Goal: Task Accomplishment & Management: Complete application form

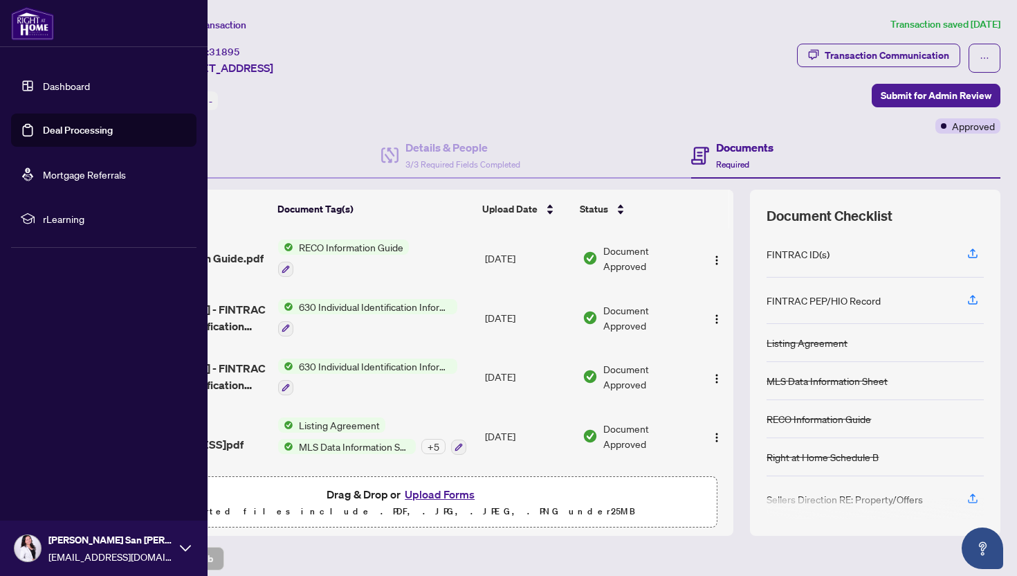
click at [69, 86] on link "Dashboard" at bounding box center [66, 86] width 47 height 12
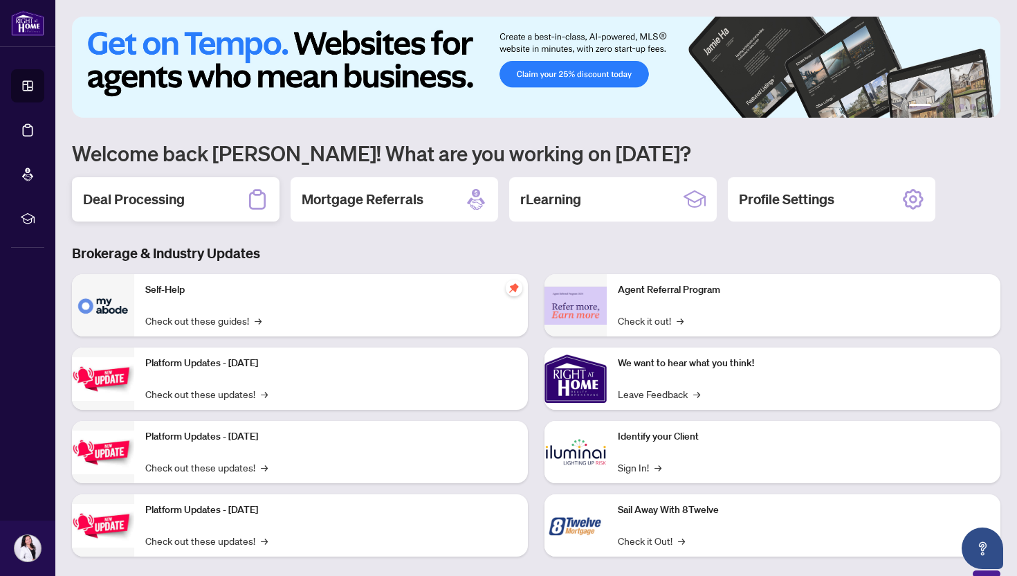
click at [154, 215] on div "Deal Processing" at bounding box center [176, 199] width 208 height 44
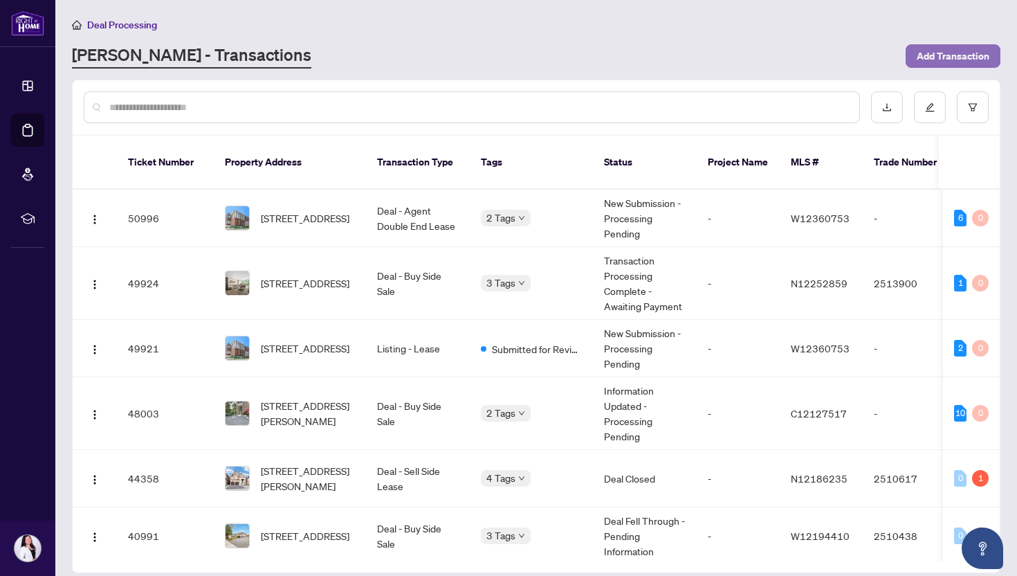
click at [941, 48] on span "Add Transaction" at bounding box center [953, 56] width 73 height 22
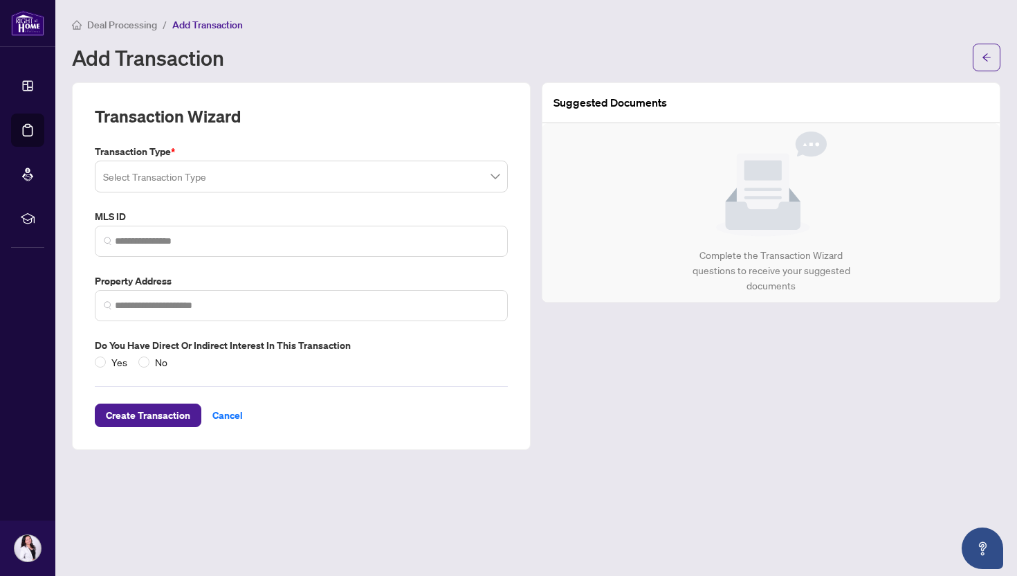
click at [163, 171] on input "search" at bounding box center [295, 178] width 384 height 30
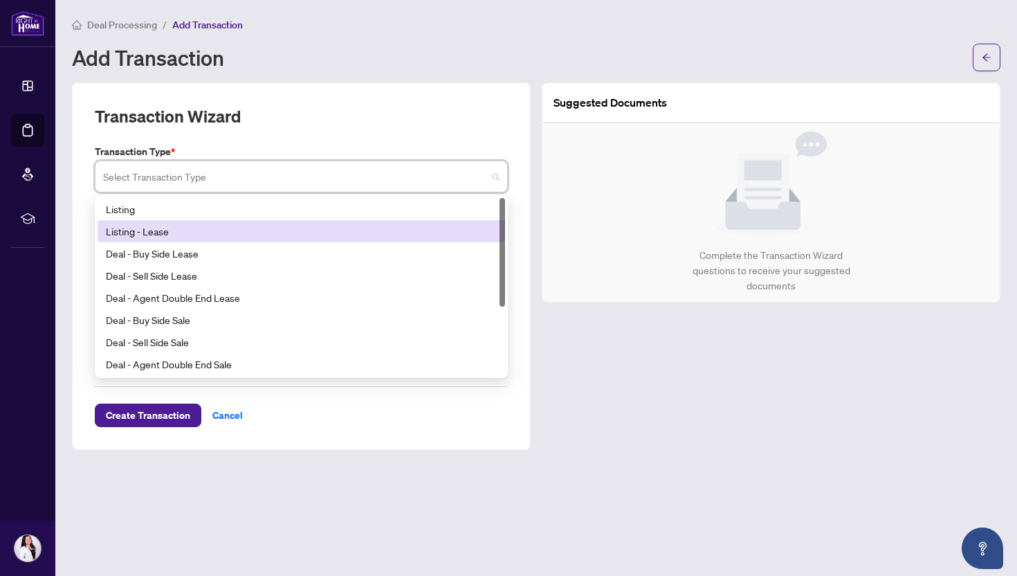
click at [145, 229] on div "Listing - Lease" at bounding box center [301, 231] width 391 height 15
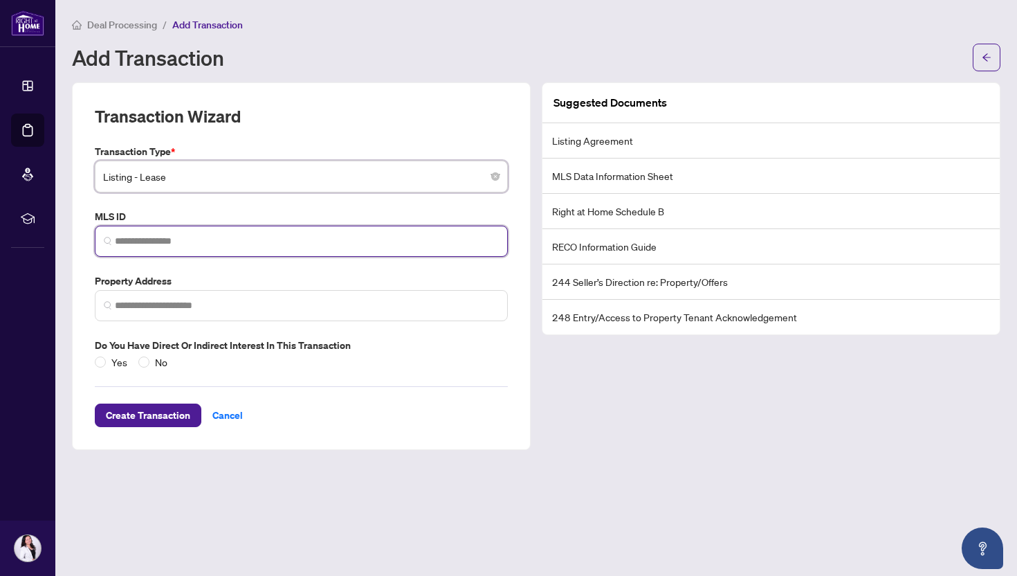
click at [141, 243] on input "search" at bounding box center [307, 241] width 384 height 15
paste input "*********"
type input "*********"
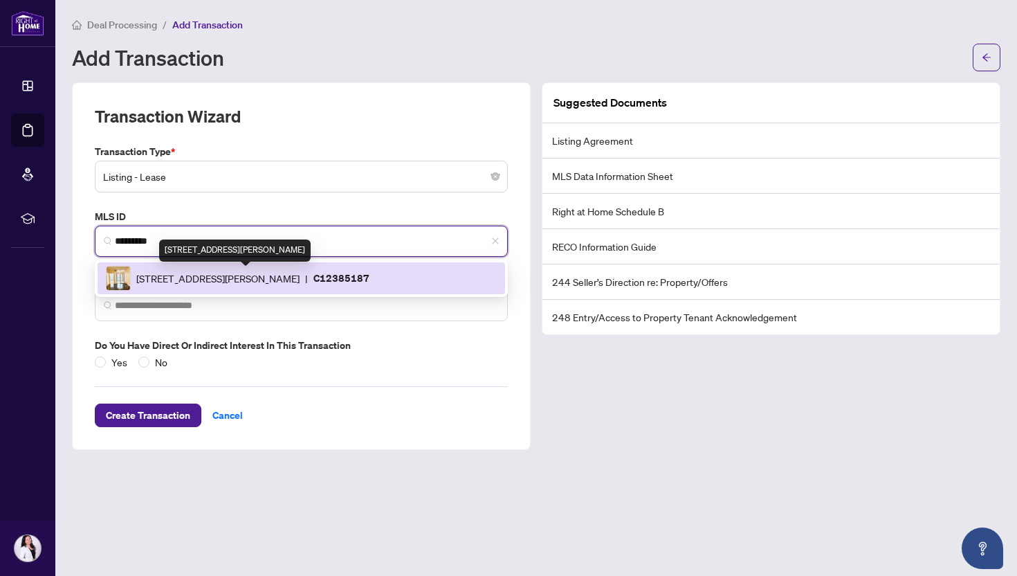
click at [181, 282] on span "18 Holmes Ave, Toronto, Ontario M2N 0E1, Canada" at bounding box center [217, 278] width 163 height 15
type input "**********"
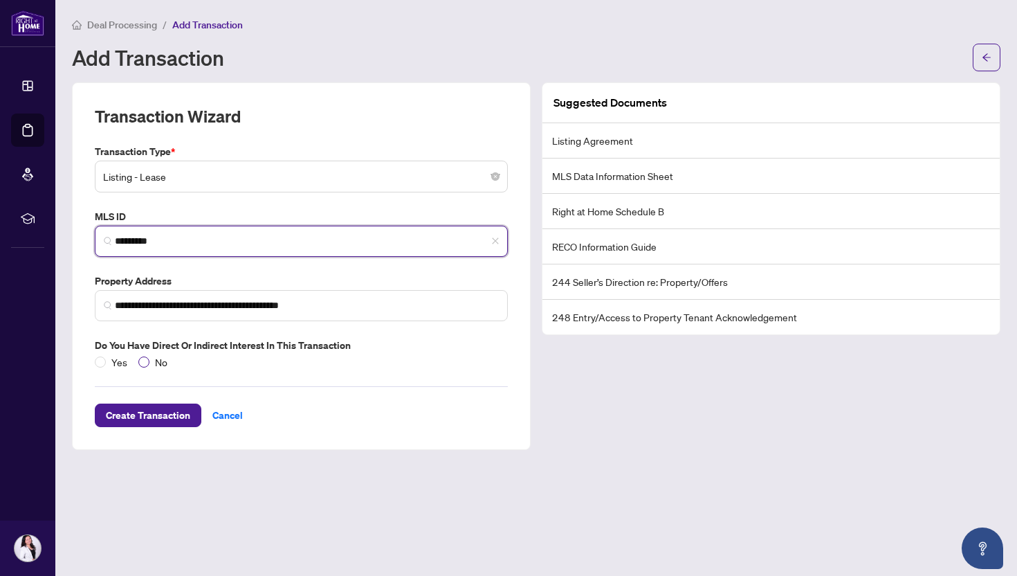
type input "*********"
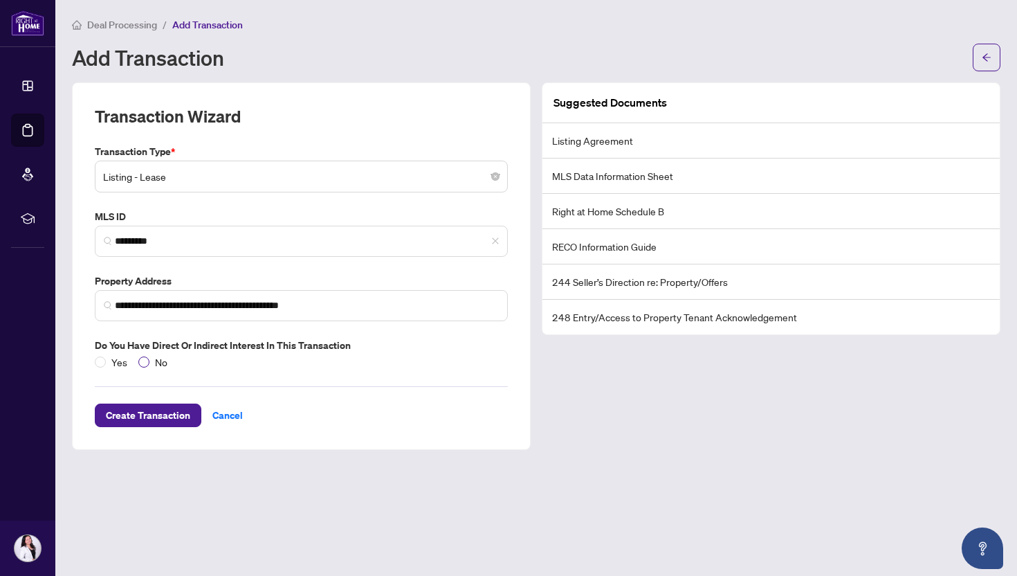
click at [154, 361] on span "No" at bounding box center [162, 361] width 24 height 15
click at [143, 421] on span "Create Transaction" at bounding box center [148, 415] width 84 height 22
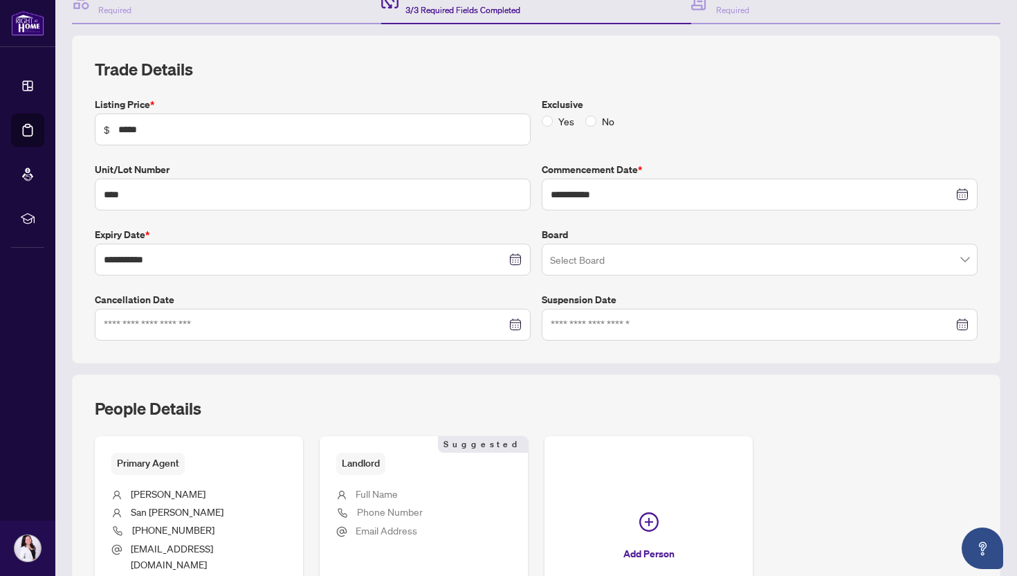
scroll to position [163, 0]
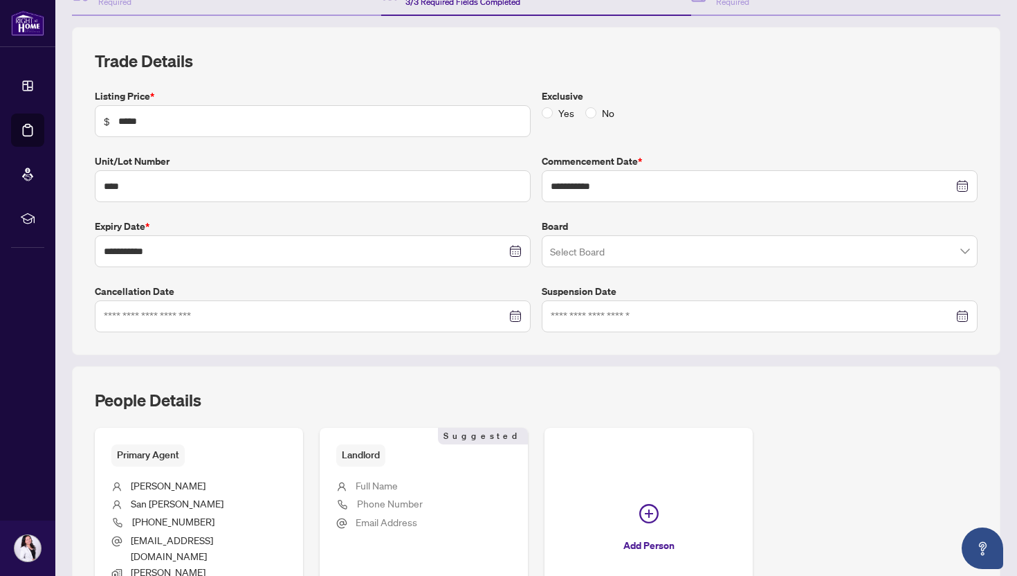
click at [599, 244] on input "search" at bounding box center [753, 253] width 407 height 30
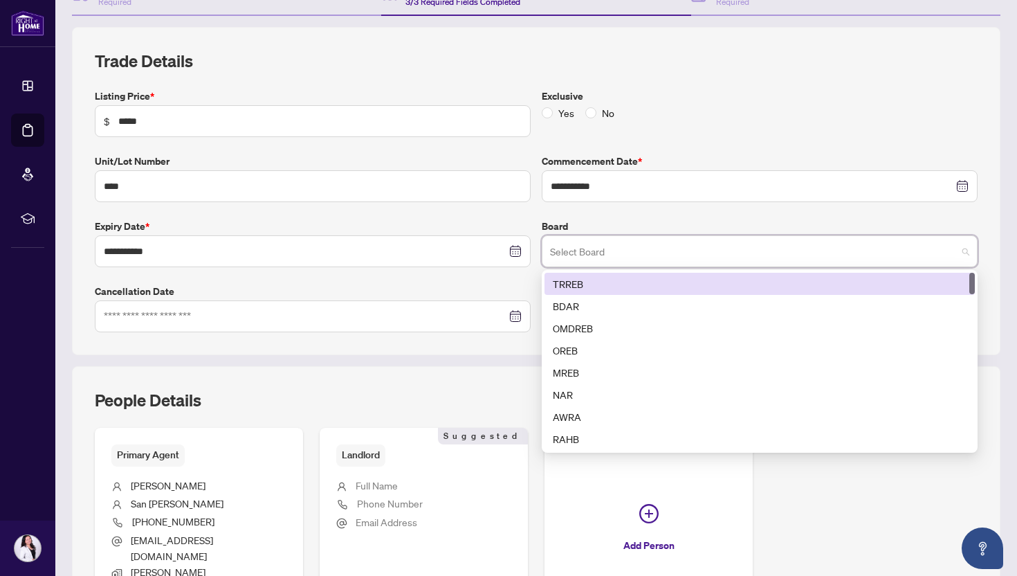
click at [563, 285] on div "TRREB" at bounding box center [760, 283] width 414 height 15
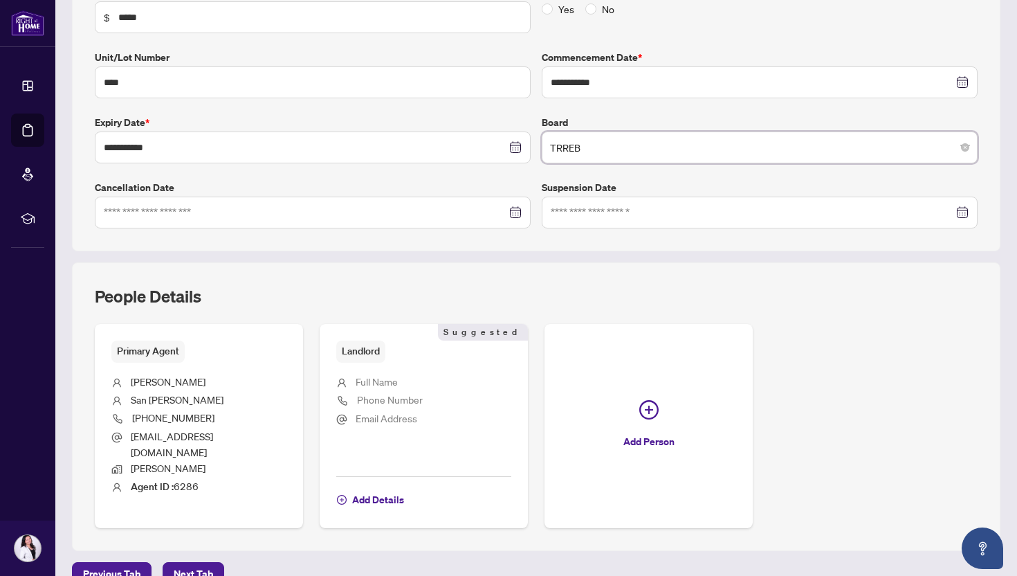
scroll to position [278, 0]
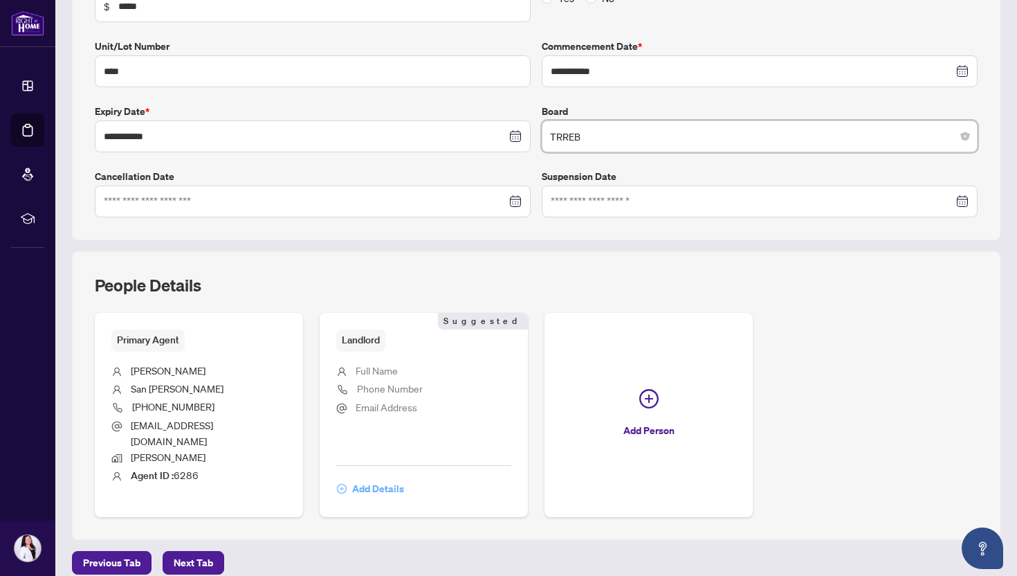
click at [377, 478] on span "Add Details" at bounding box center [378, 489] width 52 height 22
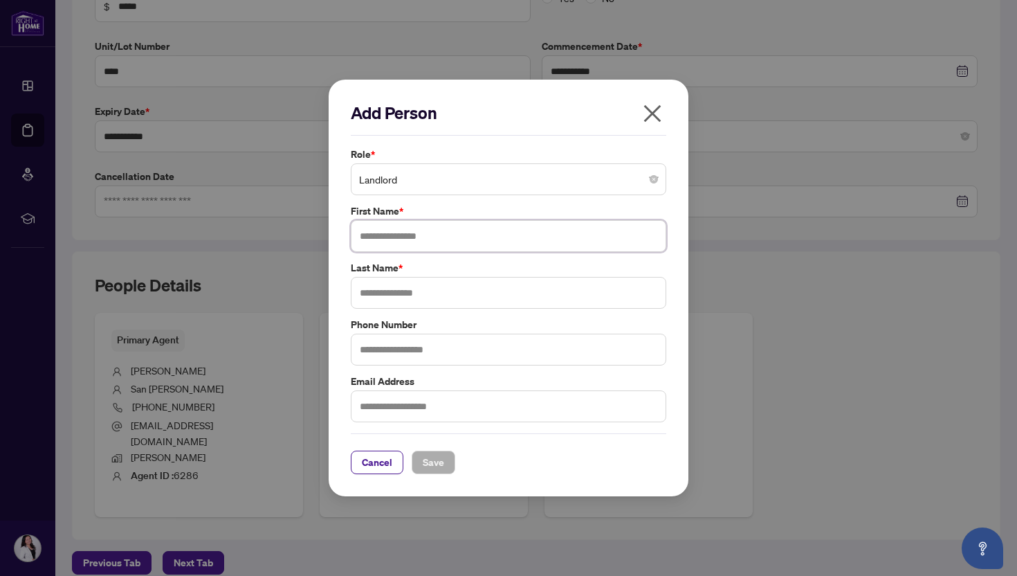
click at [405, 240] on input "text" at bounding box center [509, 236] width 316 height 32
type input "******"
type input "*****"
click at [445, 453] on button "Save" at bounding box center [434, 463] width 44 height 24
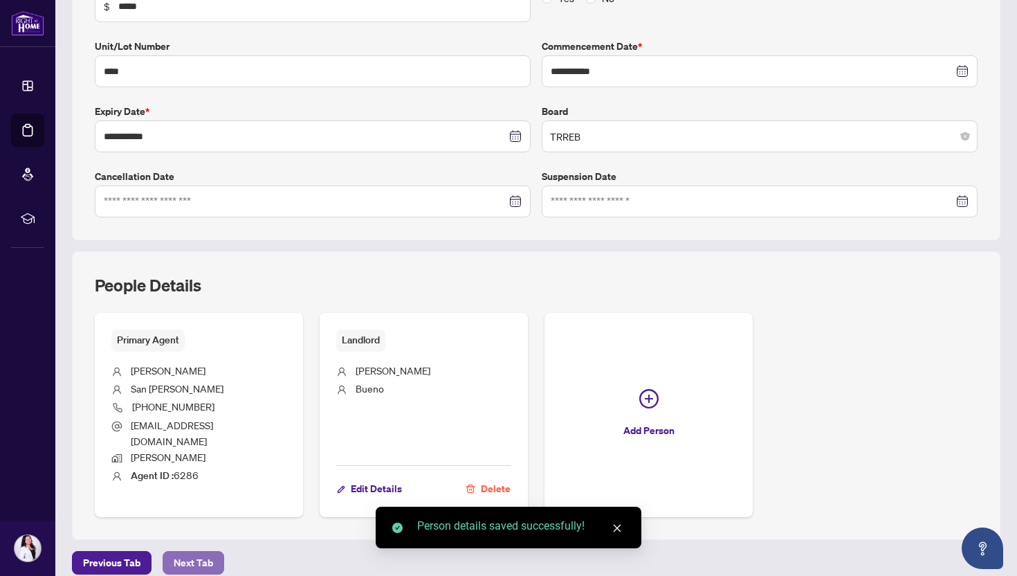
click at [203, 552] on span "Next Tab" at bounding box center [193, 563] width 39 height 22
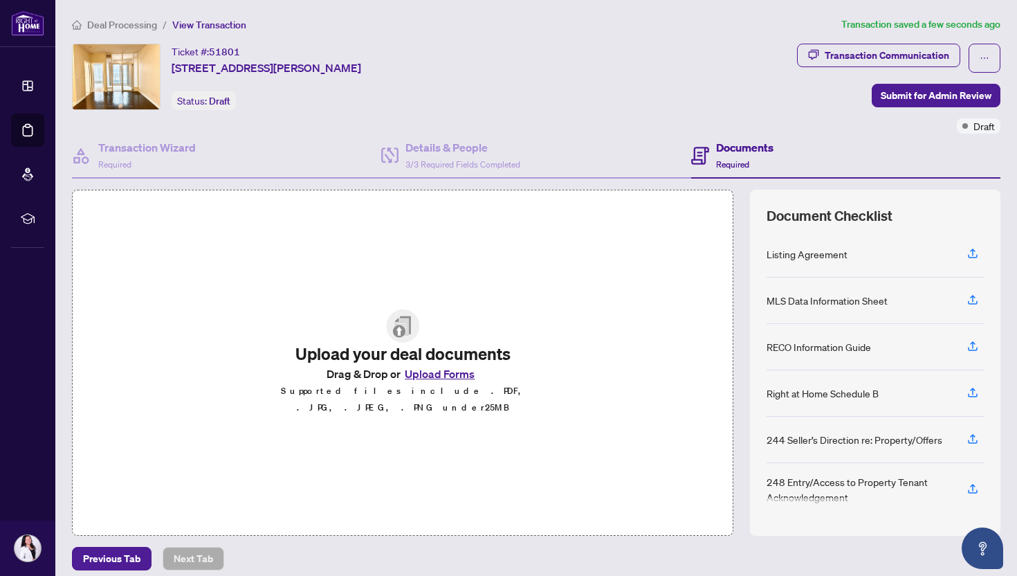
click at [450, 379] on button "Upload Forms" at bounding box center [440, 374] width 78 height 18
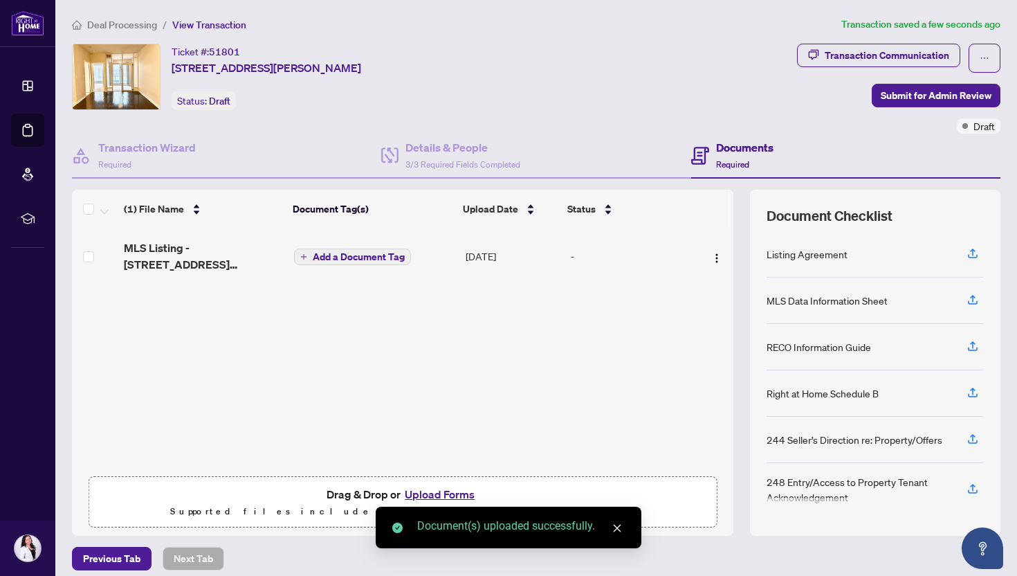
click at [371, 254] on span "Add a Document Tag" at bounding box center [359, 257] width 92 height 10
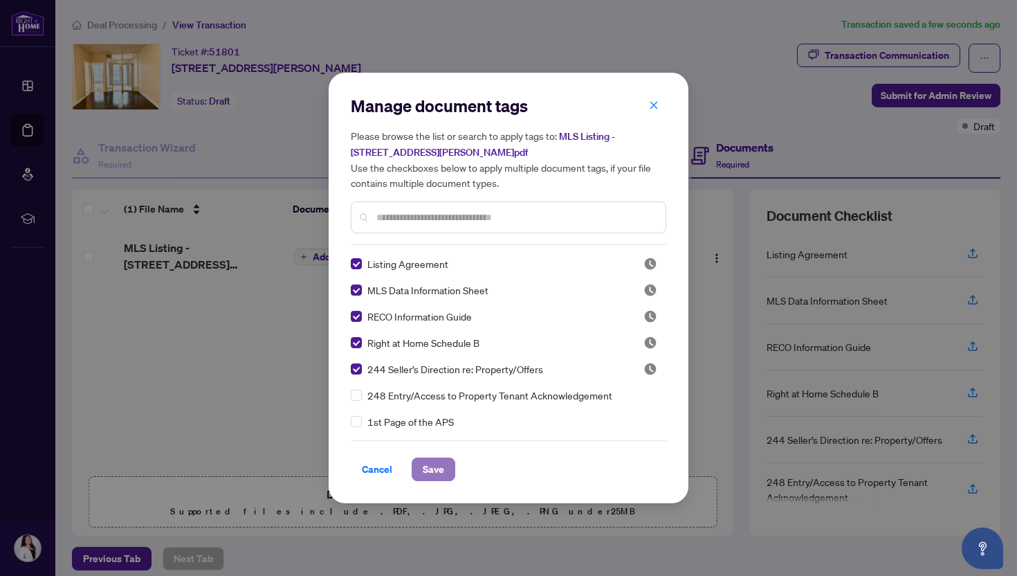
click at [442, 474] on span "Save" at bounding box center [433, 469] width 21 height 22
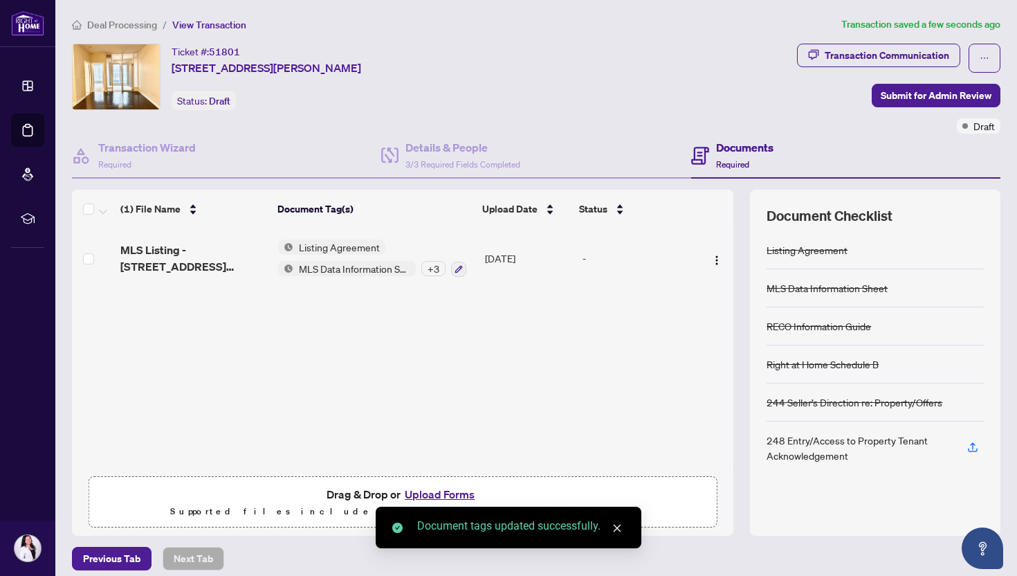
scroll to position [9, 0]
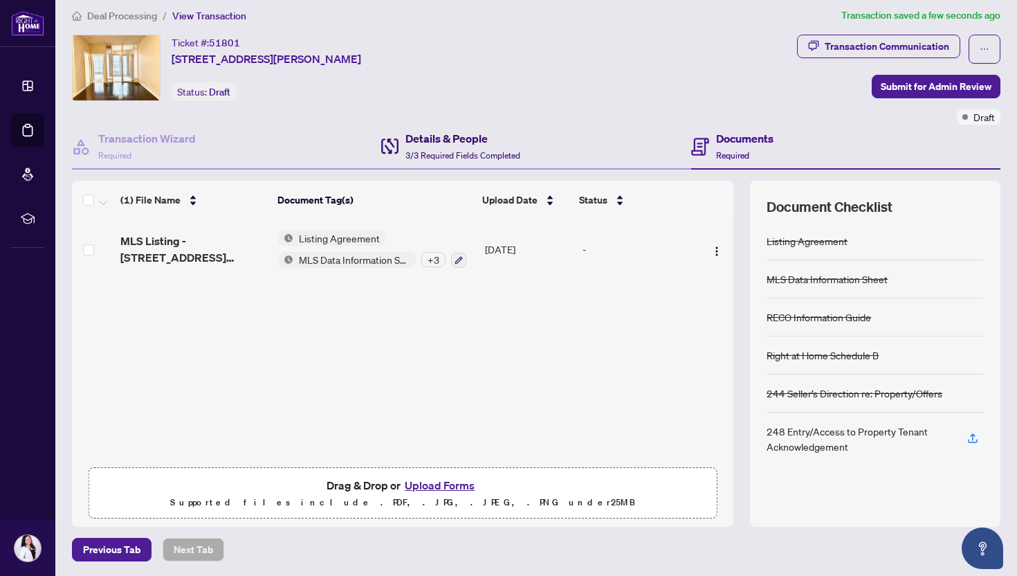
click at [473, 141] on h4 "Details & People" at bounding box center [463, 138] width 115 height 17
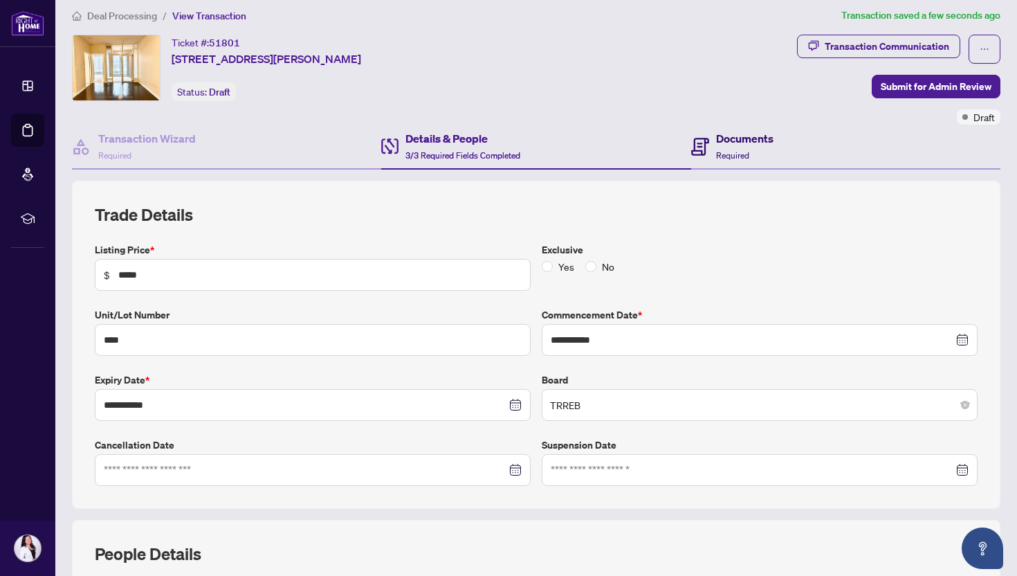
click at [752, 141] on h4 "Documents" at bounding box center [744, 138] width 57 height 17
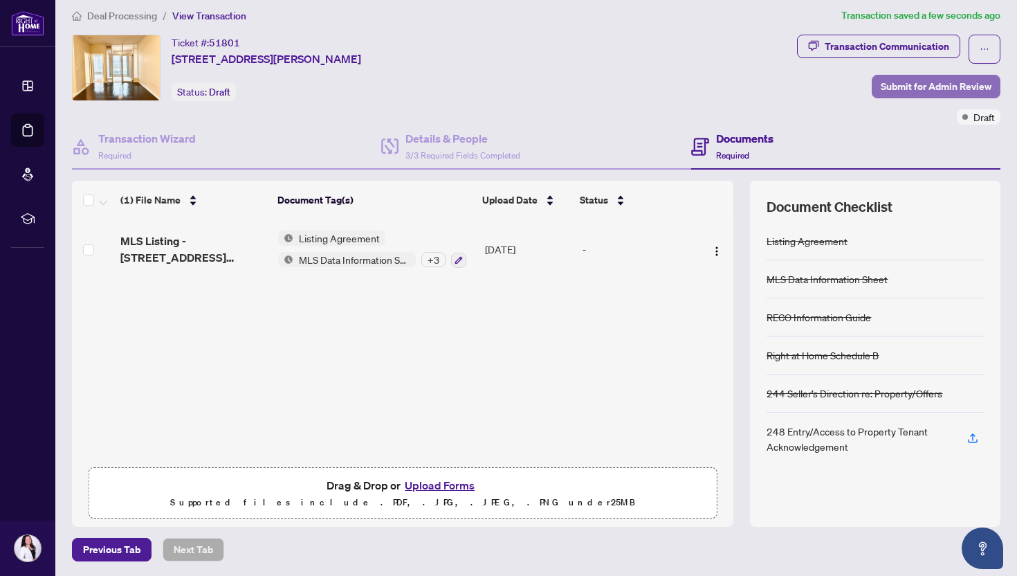
click at [946, 87] on span "Submit for Admin Review" at bounding box center [936, 86] width 111 height 22
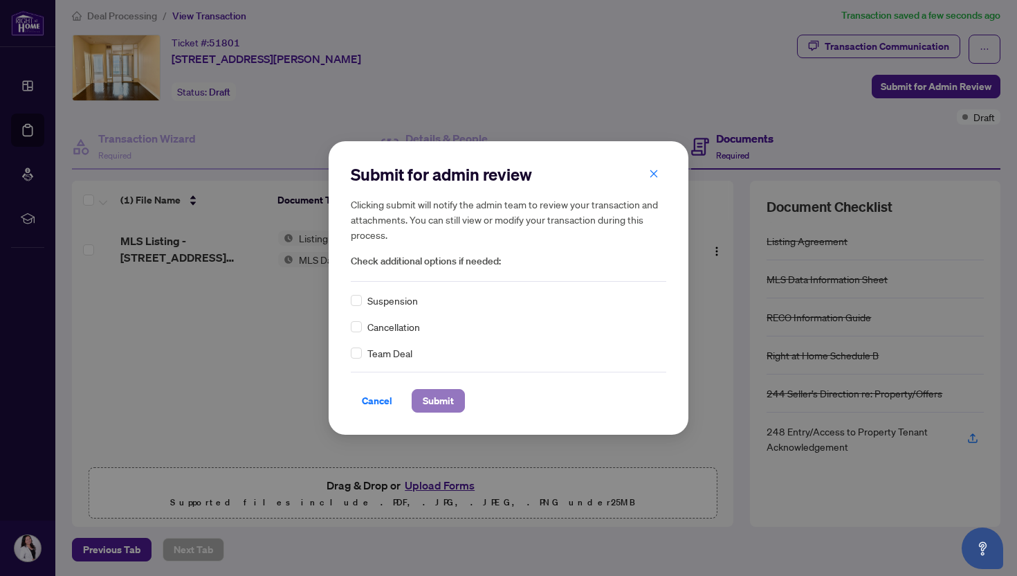
click at [425, 397] on span "Submit" at bounding box center [438, 401] width 31 height 22
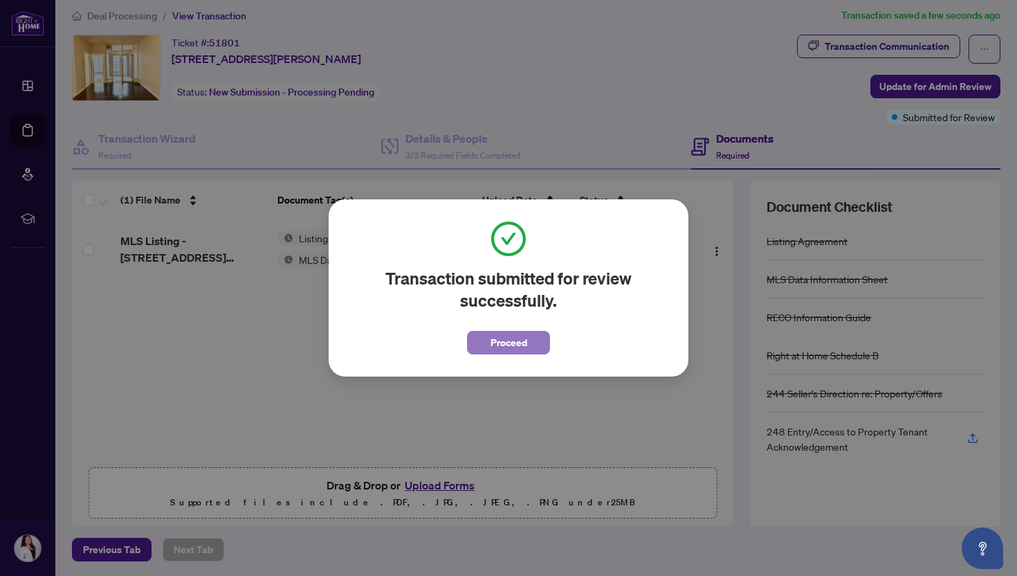
click at [506, 350] on span "Proceed" at bounding box center [509, 343] width 37 height 22
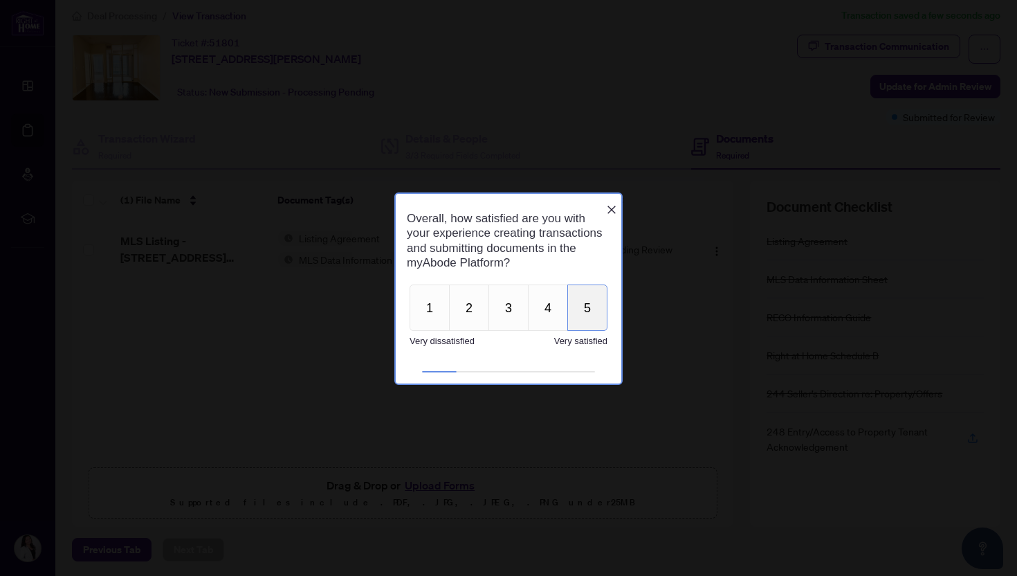
click at [596, 316] on button "5" at bounding box center [588, 307] width 40 height 46
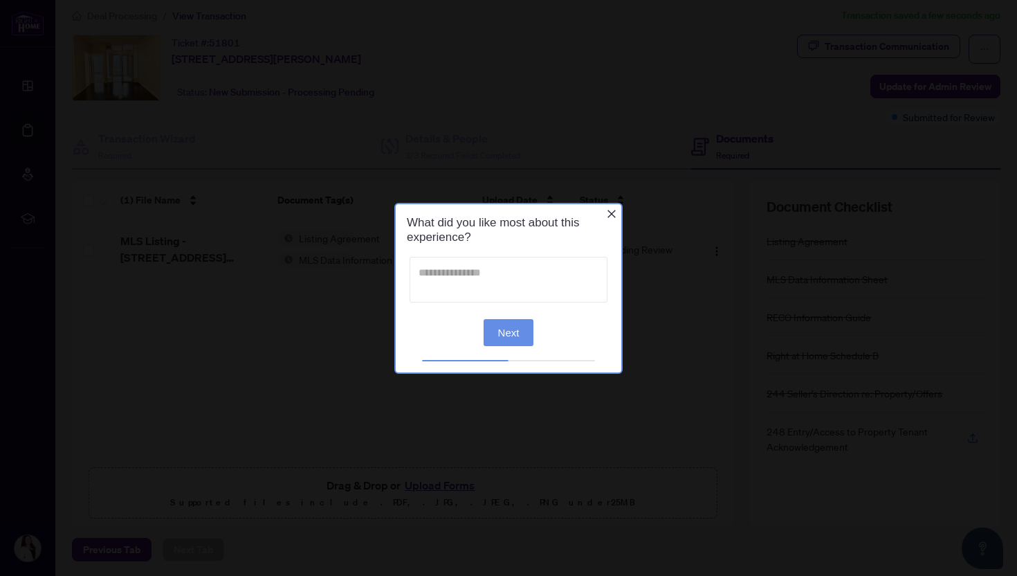
click at [488, 293] on textarea at bounding box center [509, 280] width 198 height 46
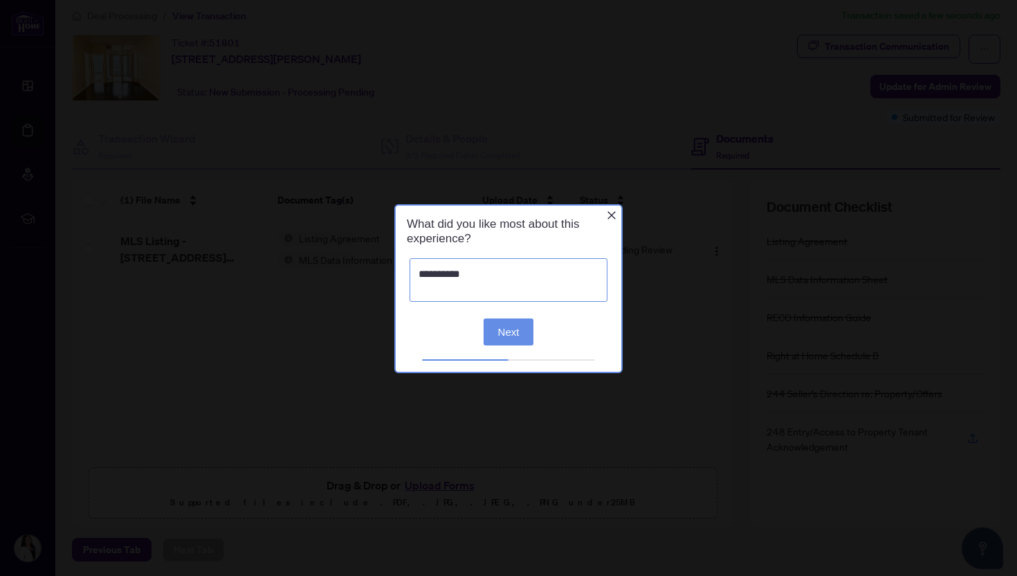
type textarea "**********"
click at [521, 323] on button "Next" at bounding box center [509, 331] width 51 height 27
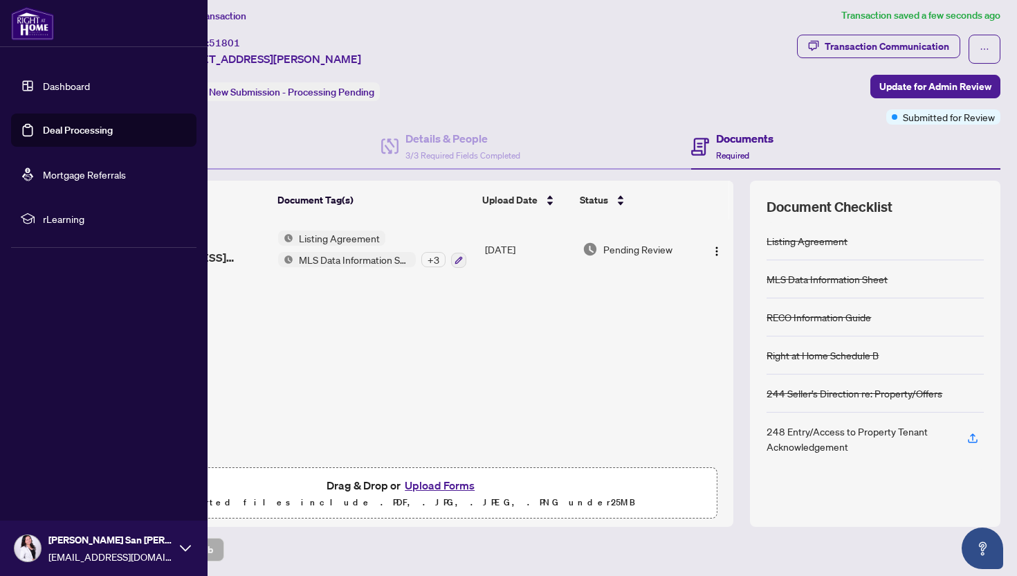
click at [61, 92] on link "Dashboard" at bounding box center [66, 86] width 47 height 12
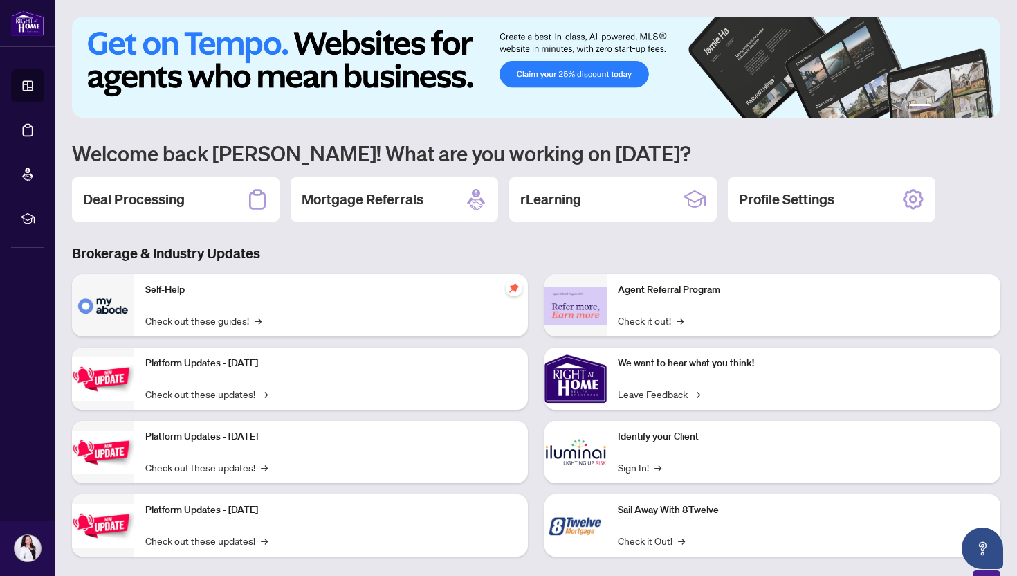
click at [142, 318] on div "Self-Help Check out these guides! →" at bounding box center [331, 305] width 394 height 62
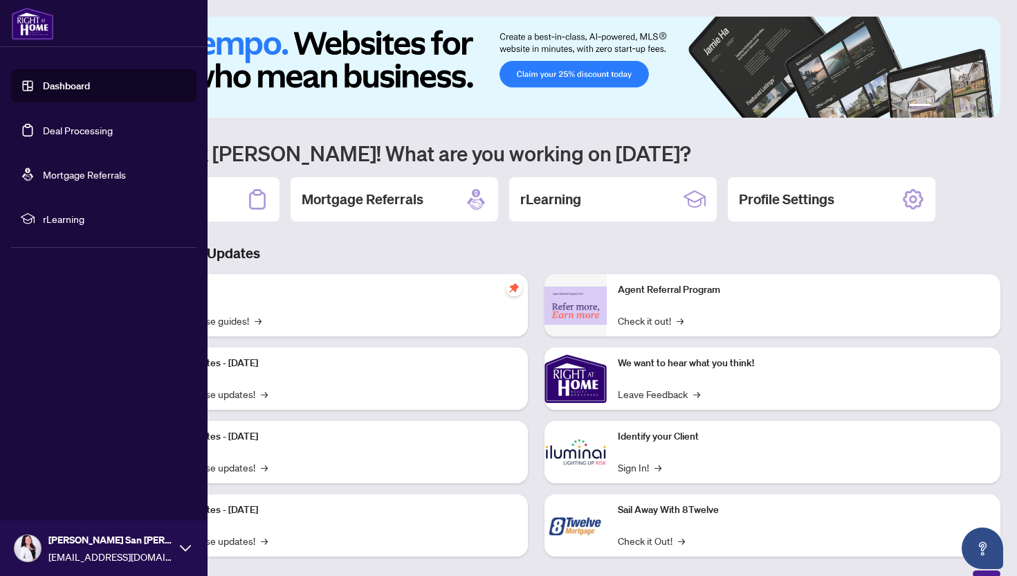
click at [82, 124] on link "Deal Processing" at bounding box center [78, 130] width 70 height 12
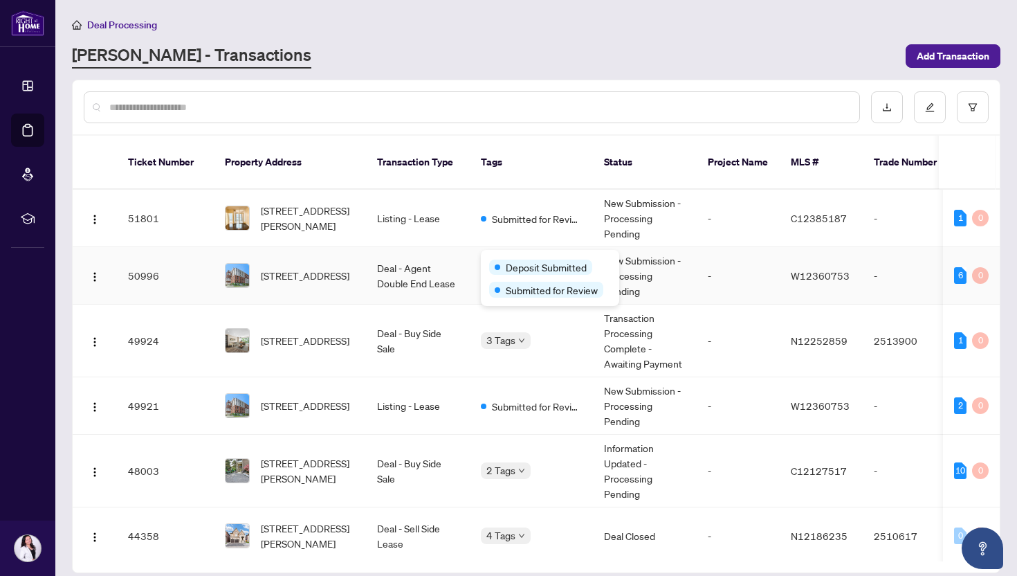
click at [341, 268] on span "[STREET_ADDRESS]" at bounding box center [305, 275] width 89 height 15
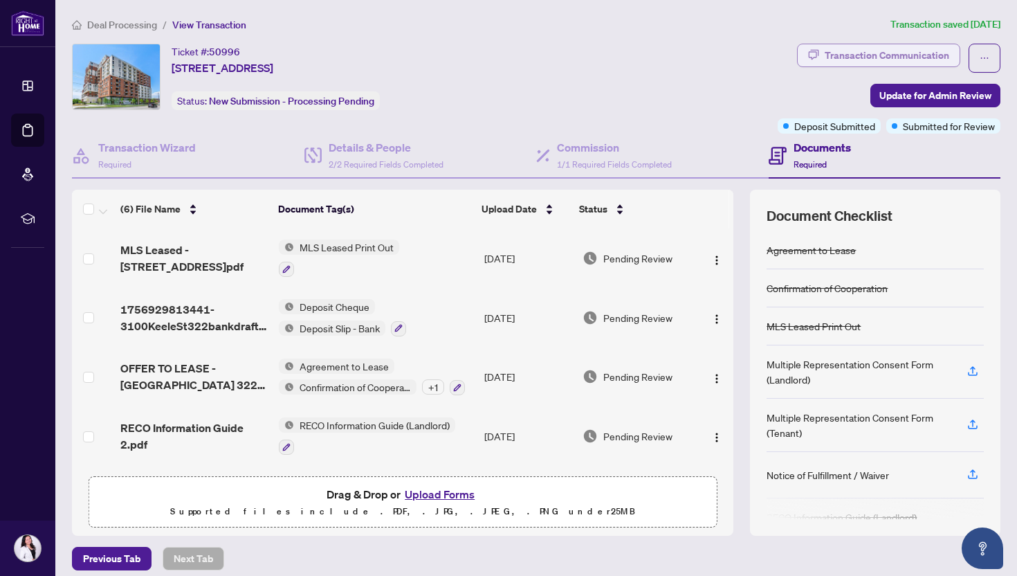
click at [892, 44] on div "Transaction Communication" at bounding box center [887, 55] width 125 height 22
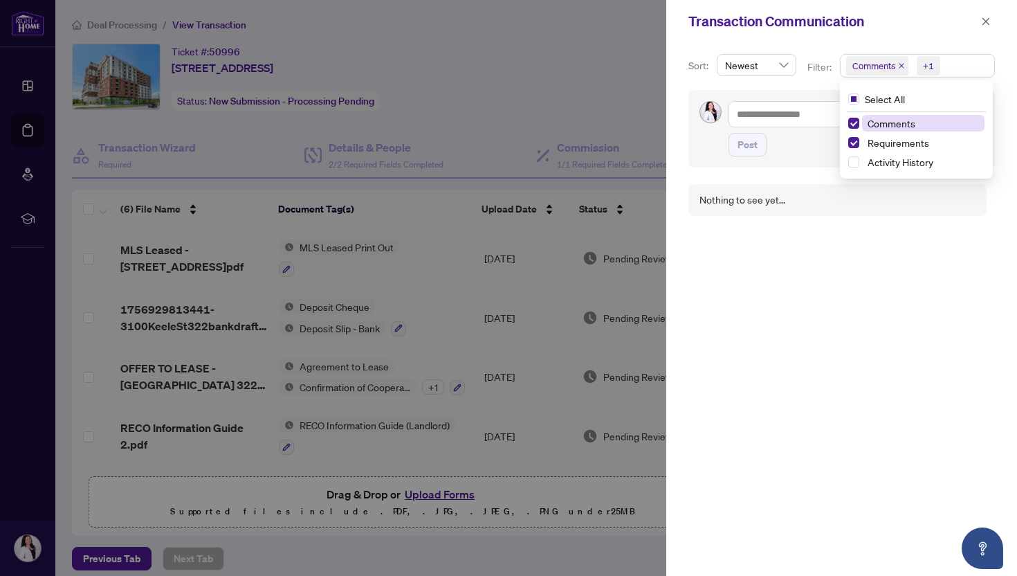
click at [961, 69] on span "Comments +1" at bounding box center [918, 66] width 154 height 22
click at [896, 161] on span "Activity History" at bounding box center [901, 162] width 66 height 12
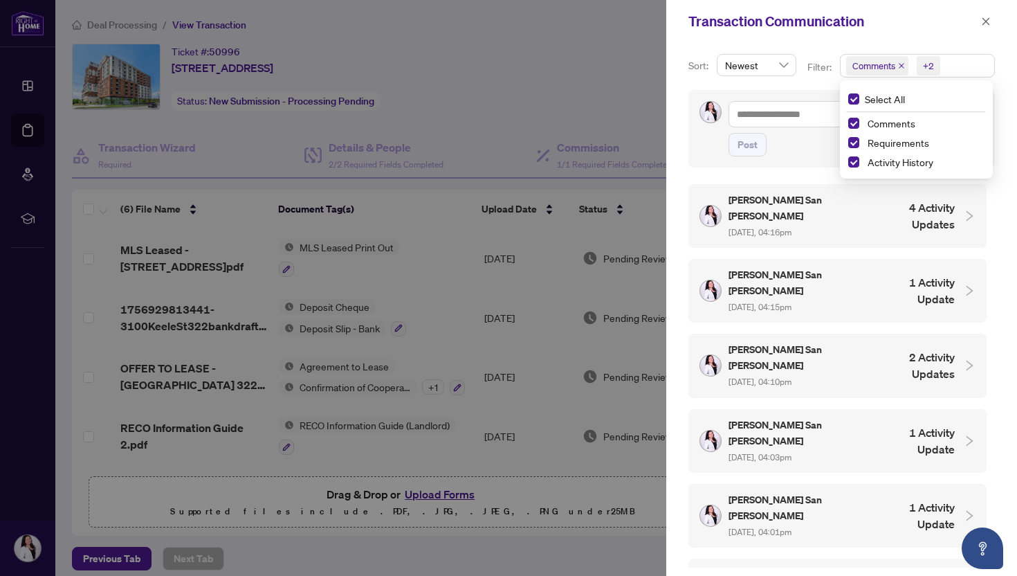
click at [880, 203] on h4 "4 Activity Updates" at bounding box center [916, 215] width 77 height 33
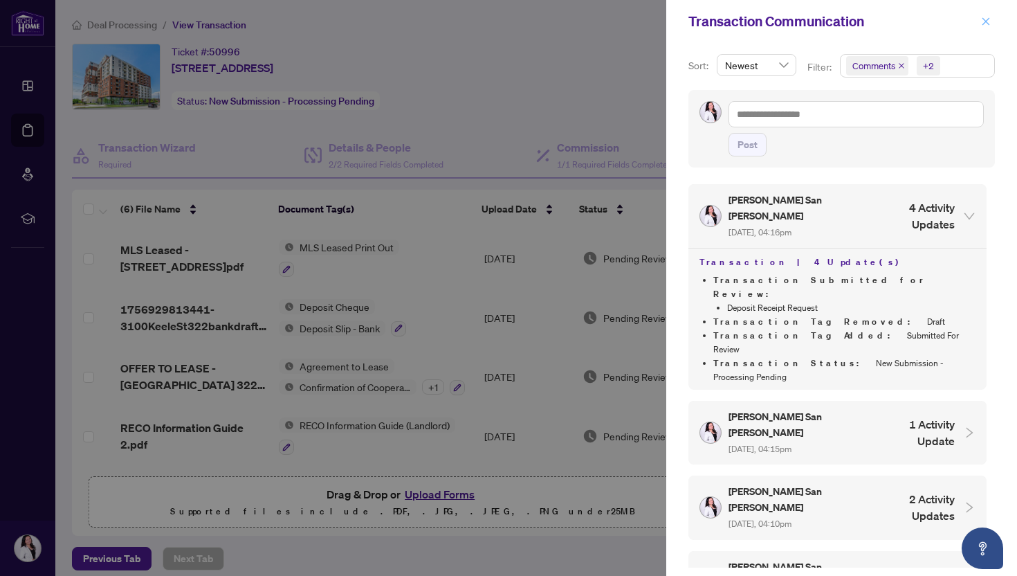
click at [986, 20] on icon "close" at bounding box center [987, 22] width 10 height 10
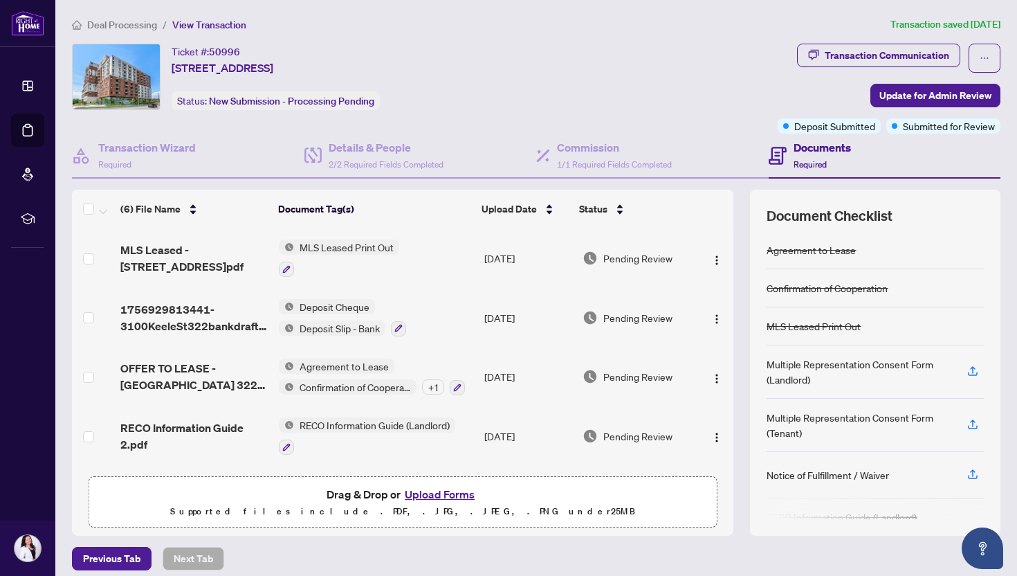
click at [132, 24] on span "Deal Processing" at bounding box center [122, 25] width 70 height 12
